Goal: Information Seeking & Learning: Find specific fact

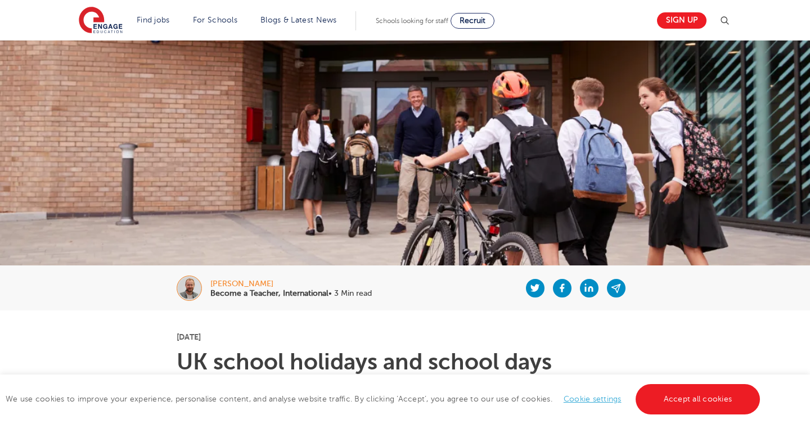
scroll to position [365, 0]
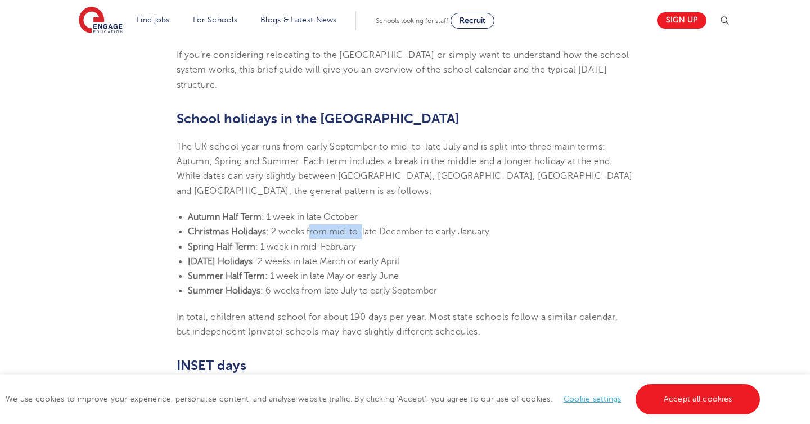
drag, startPoint x: 309, startPoint y: 219, endPoint x: 365, endPoint y: 218, distance: 55.7
click at [365, 227] on span ": 2 weeks from mid-to-late December to early January" at bounding box center [377, 232] width 223 height 10
drag, startPoint x: 289, startPoint y: 258, endPoint x: 368, endPoint y: 258, distance: 78.7
click at [308, 271] on span ": 1 week in late May or early June" at bounding box center [332, 276] width 134 height 10
drag, startPoint x: 336, startPoint y: 245, endPoint x: 419, endPoint y: 249, distance: 83.3
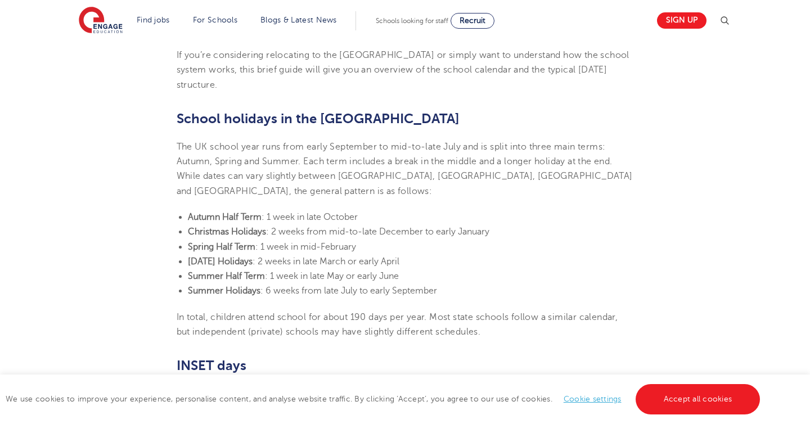
click at [383, 256] on span ": 2 weeks in late March or early April" at bounding box center [325, 261] width 147 height 10
click at [419, 254] on li "[DATE] Holidays : 2 weeks in late March or early April" at bounding box center [411, 261] width 446 height 15
drag, startPoint x: 301, startPoint y: 241, endPoint x: 337, endPoint y: 241, distance: 36.6
click at [312, 256] on span ": 2 weeks in late March or early April" at bounding box center [325, 261] width 147 height 10
drag, startPoint x: 339, startPoint y: 241, endPoint x: 369, endPoint y: 241, distance: 30.4
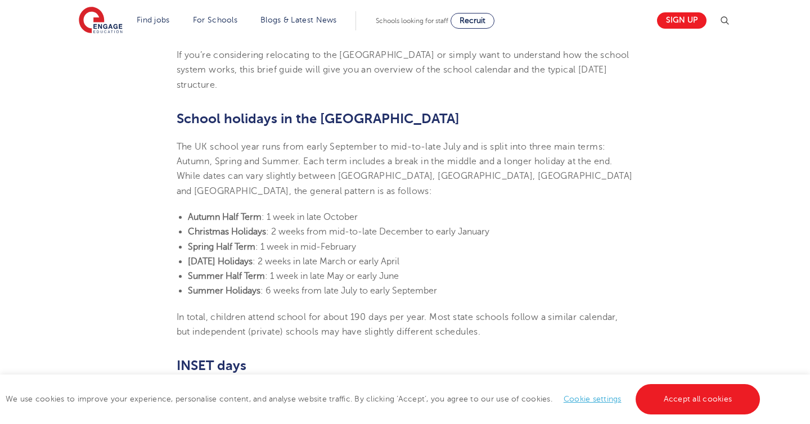
click at [366, 256] on span ": 2 weeks in late March or early April" at bounding box center [325, 261] width 147 height 10
click at [381, 256] on span ": 2 weeks in late March or early April" at bounding box center [325, 261] width 147 height 10
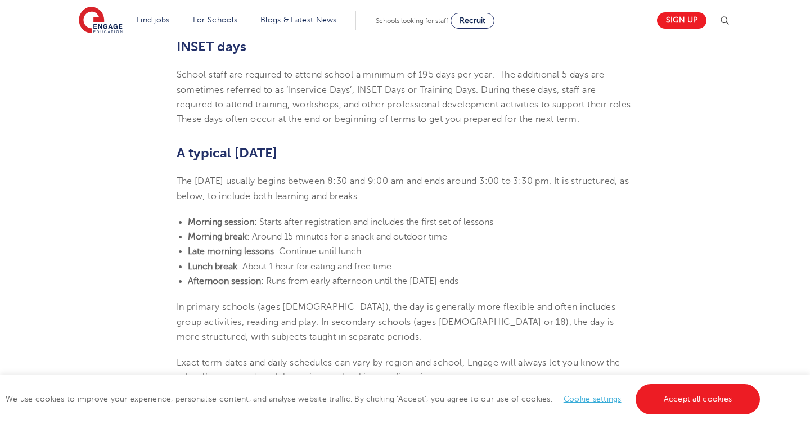
scroll to position [713, 0]
